Goal: Task Accomplishment & Management: Manage account settings

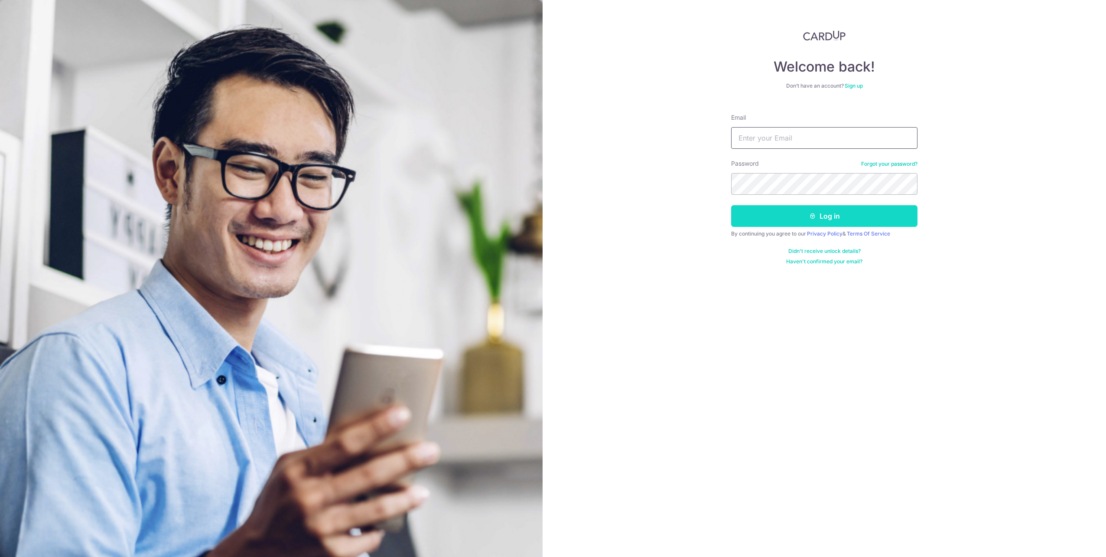
type input "Yam_TM@hotmail.com"
click at [815, 223] on button "Log in" at bounding box center [824, 216] width 186 height 22
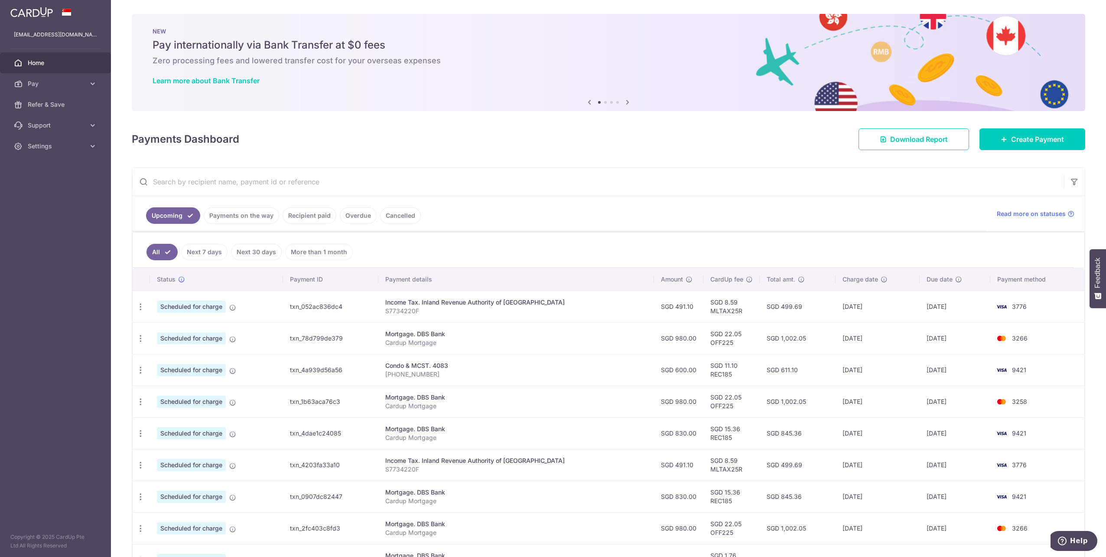
click at [306, 210] on link "Recipient paid" at bounding box center [310, 215] width 54 height 16
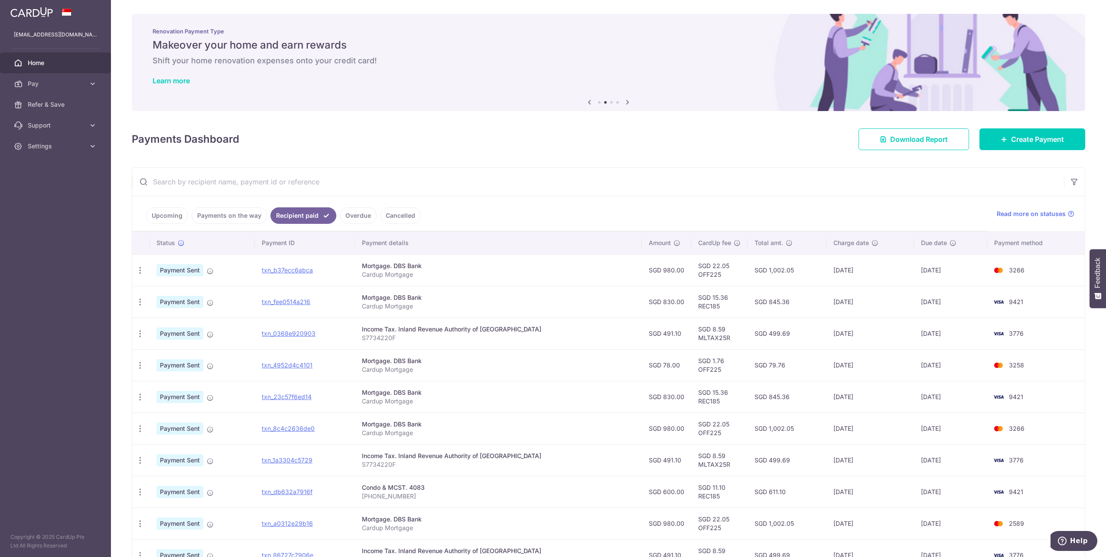
drag, startPoint x: 688, startPoint y: 266, endPoint x: 711, endPoint y: 267, distance: 23.9
click at [711, 267] on td "SGD 22.05 OFF225" at bounding box center [719, 270] width 56 height 32
click at [692, 364] on td "SGD 1.76 OFF225" at bounding box center [719, 365] width 56 height 32
drag, startPoint x: 693, startPoint y: 362, endPoint x: 716, endPoint y: 358, distance: 23.4
click at [716, 358] on td "SGD 1.76 OFF225" at bounding box center [719, 365] width 56 height 32
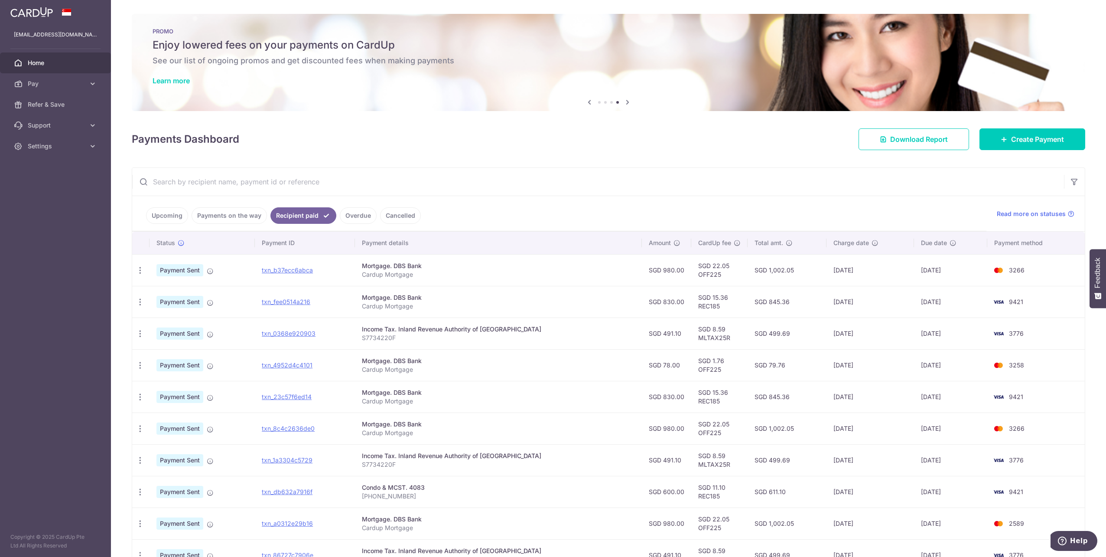
click at [691, 388] on td "SGD 15.36 REC185" at bounding box center [719, 397] width 56 height 32
drag, startPoint x: 689, startPoint y: 388, endPoint x: 706, endPoint y: 390, distance: 16.6
click at [706, 390] on td "SGD 15.36 REC185" at bounding box center [719, 397] width 56 height 32
click at [691, 427] on td "SGD 22.05 OFF225" at bounding box center [719, 428] width 56 height 32
drag, startPoint x: 691, startPoint y: 455, endPoint x: 709, endPoint y: 457, distance: 18.3
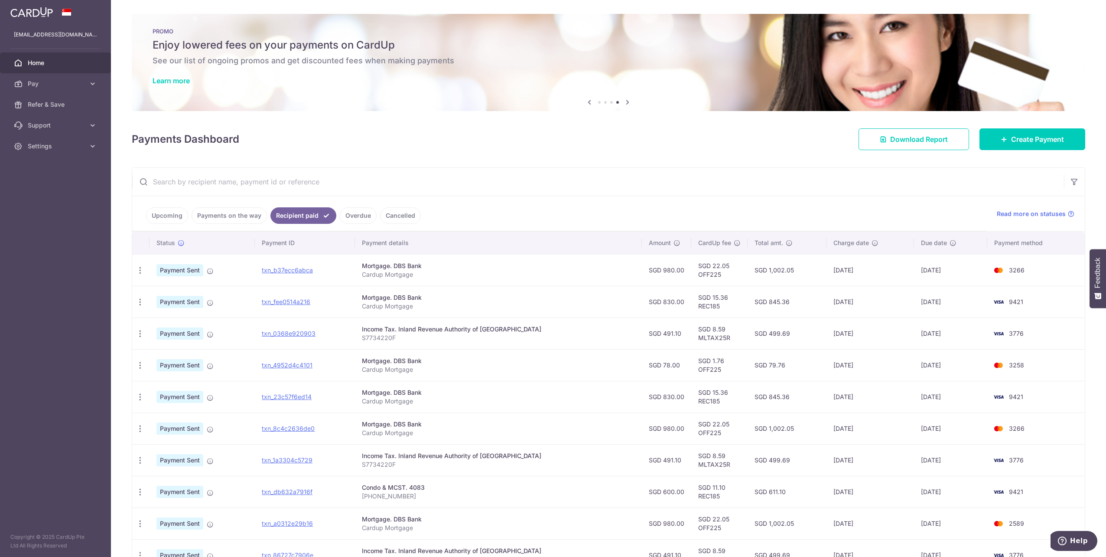
click at [709, 457] on td "SGD 8.59 MLTAX25R" at bounding box center [719, 460] width 56 height 32
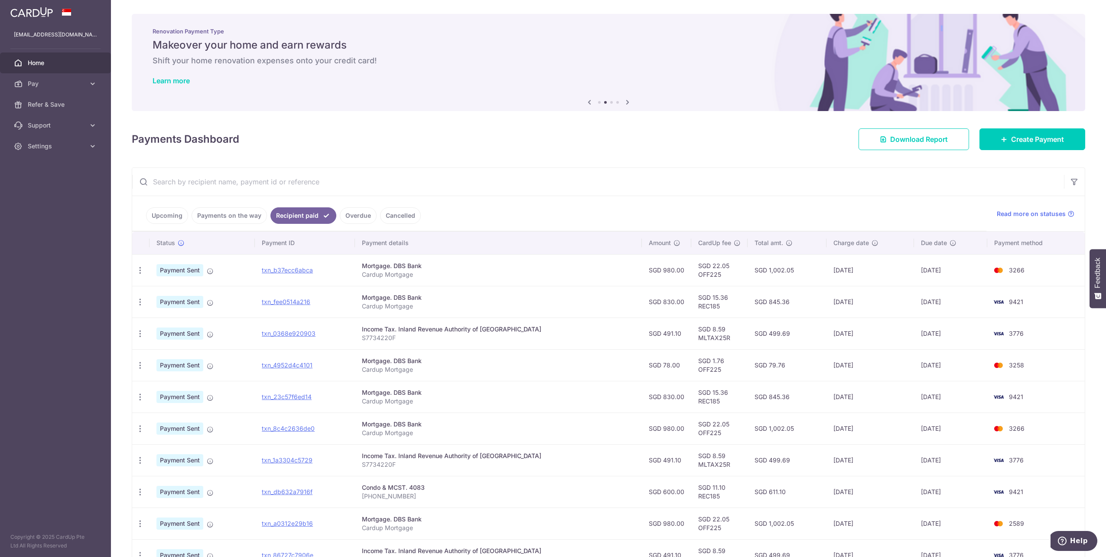
drag, startPoint x: 696, startPoint y: 425, endPoint x: 708, endPoint y: 430, distance: 13.2
click at [708, 430] on td "SGD 22.05 OFF225" at bounding box center [719, 428] width 56 height 32
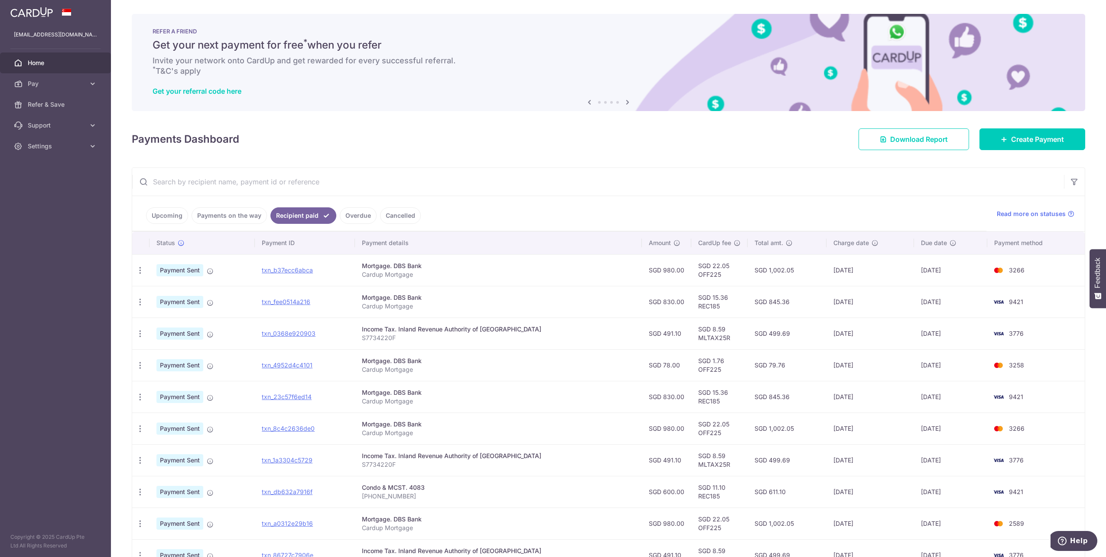
click at [45, 60] on span "Home" at bounding box center [56, 63] width 57 height 9
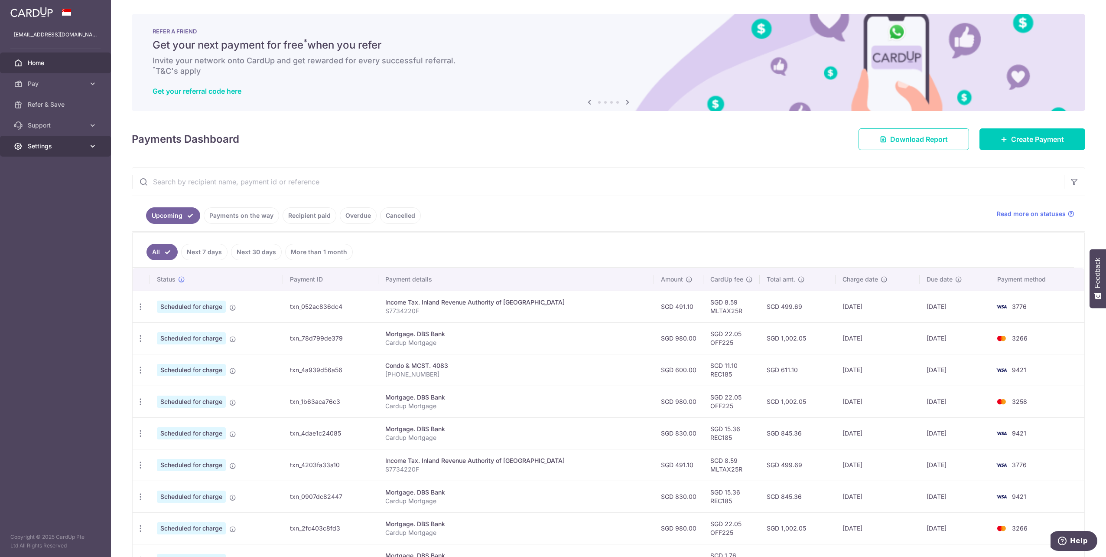
click at [73, 143] on span "Settings" at bounding box center [56, 146] width 57 height 9
click at [41, 187] on span "Logout" at bounding box center [56, 187] width 57 height 9
